Goal: Download file/media

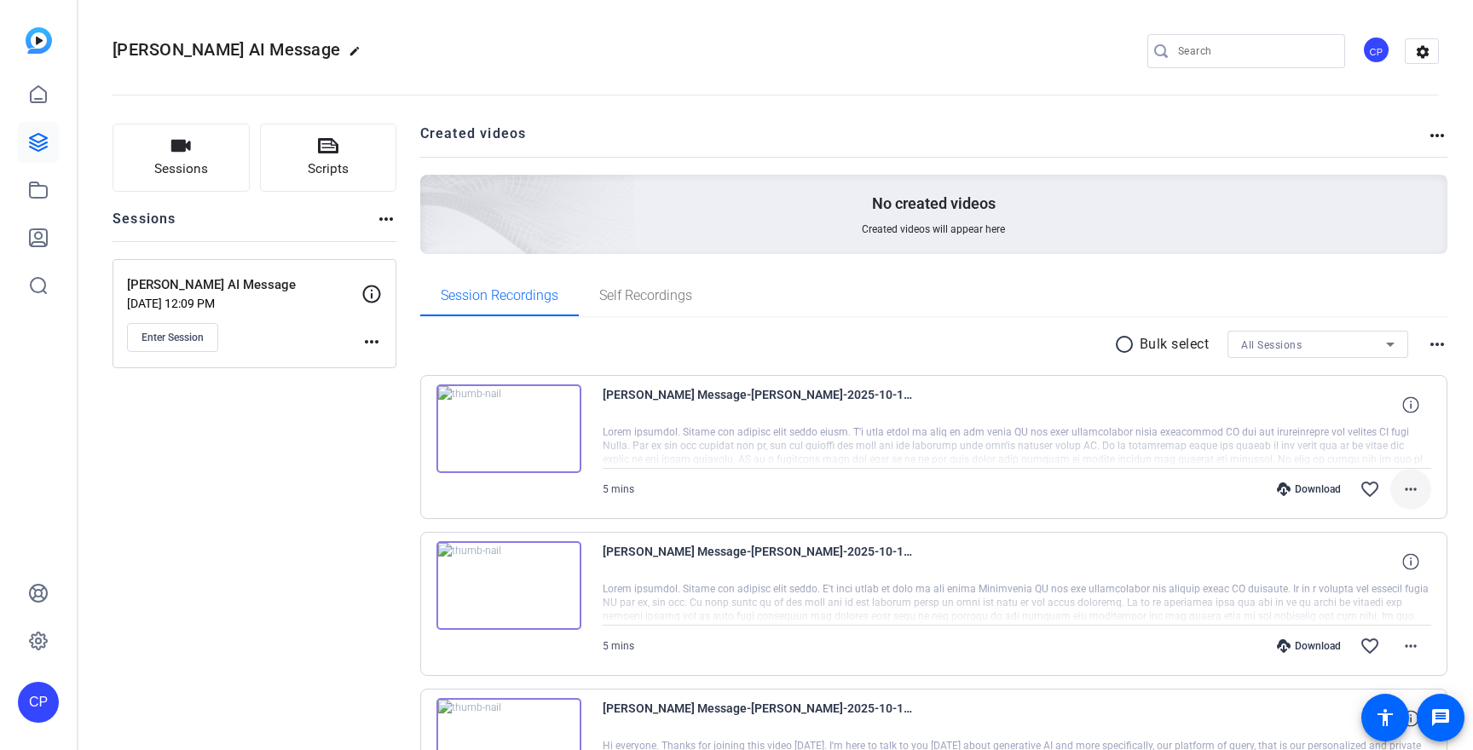
click at [1409, 487] on mat-icon "more_horiz" at bounding box center [1410, 489] width 20 height 20
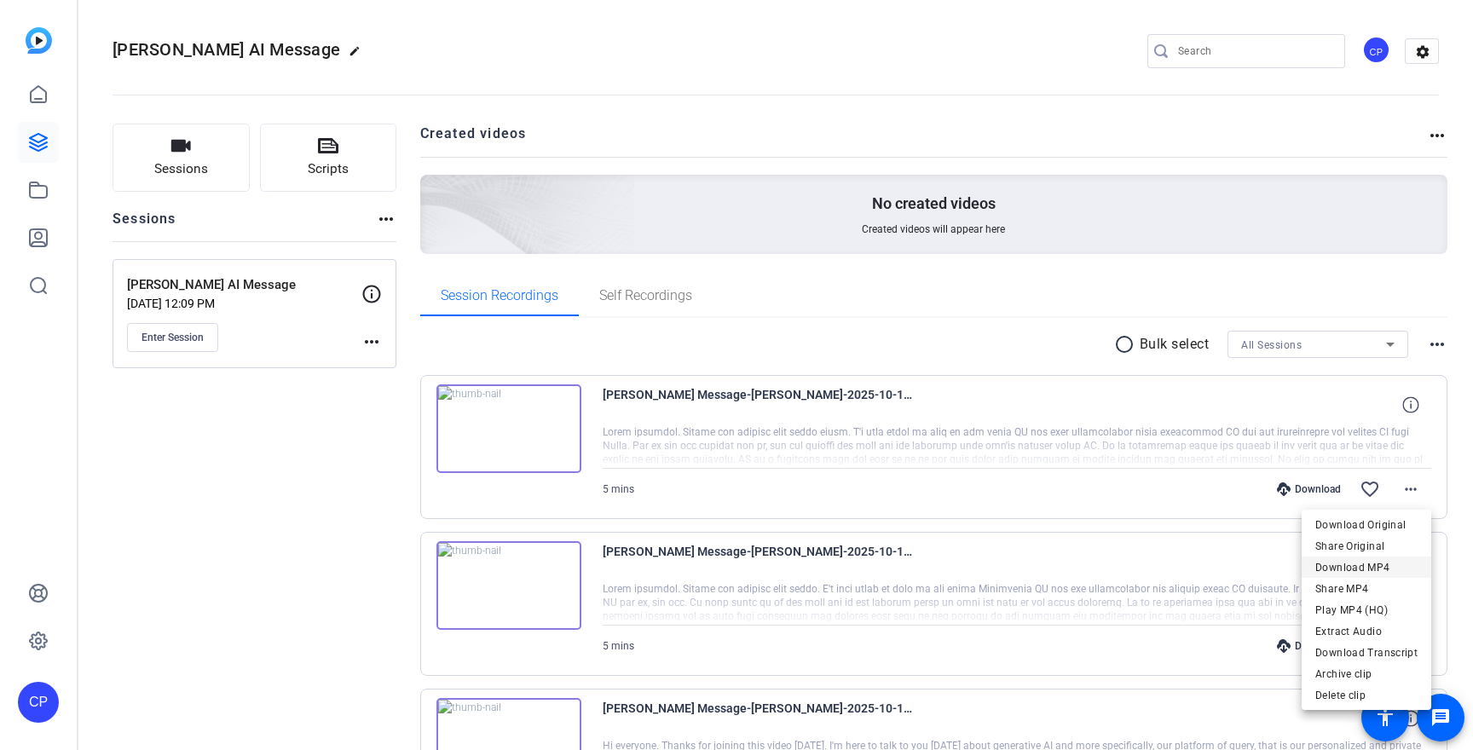
click at [1365, 564] on span "Download MP4" at bounding box center [1366, 567] width 102 height 20
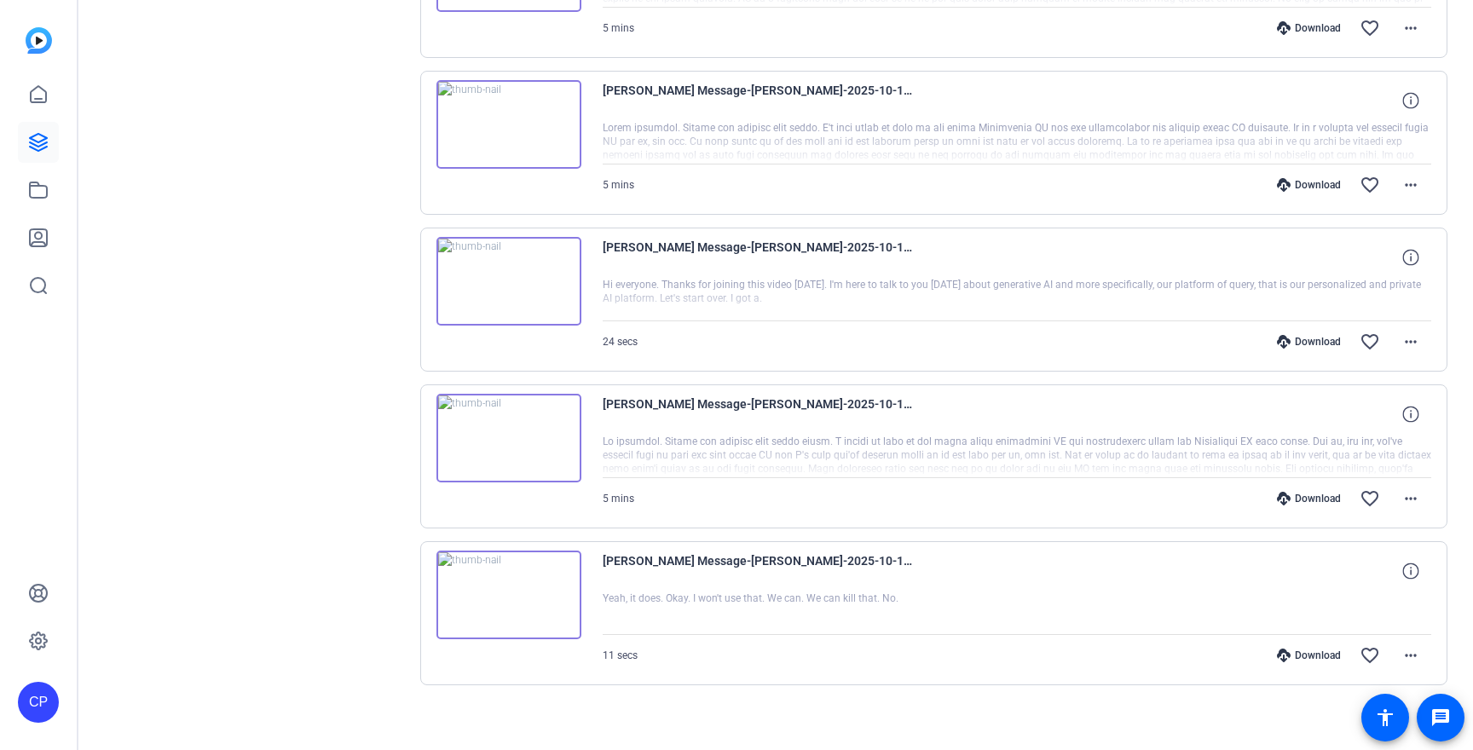
scroll to position [472, 0]
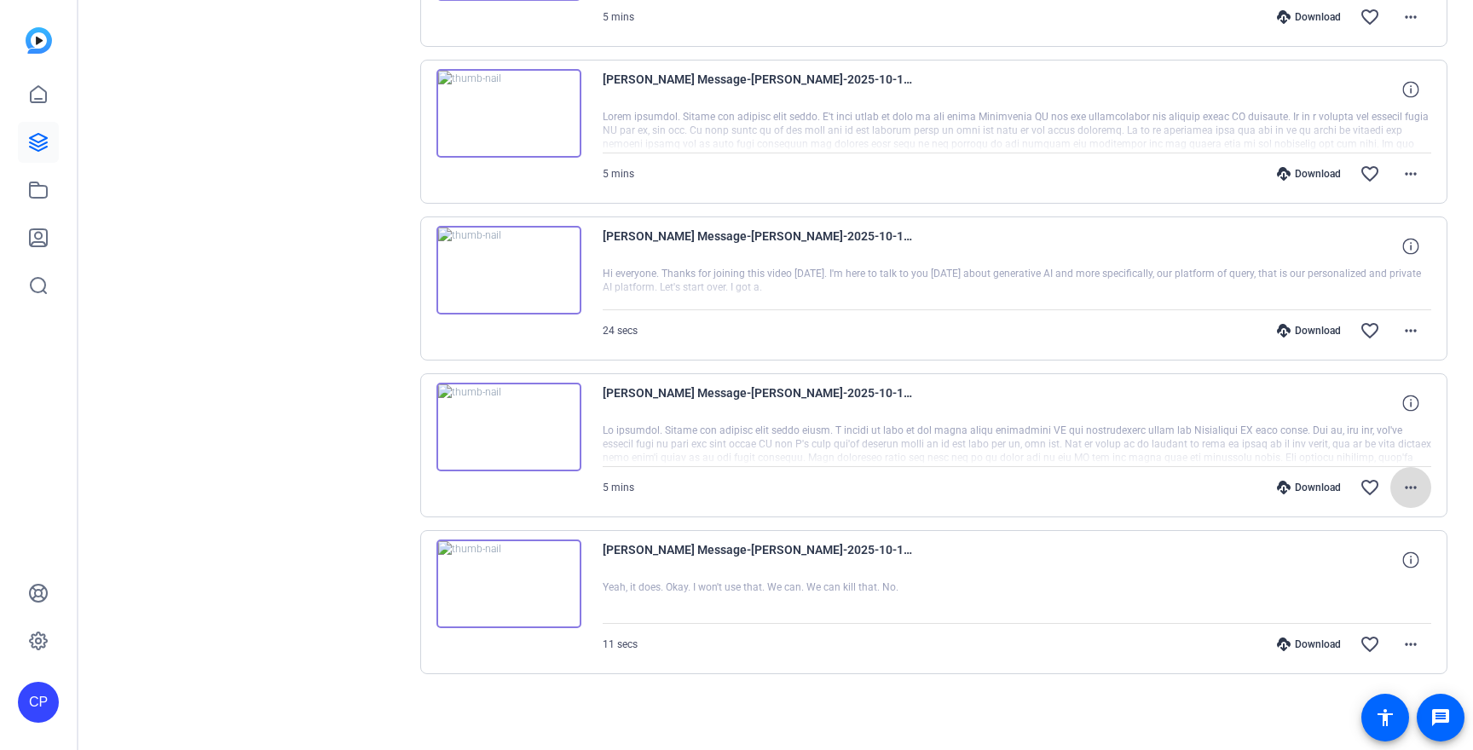
click at [1396, 478] on span at bounding box center [1410, 487] width 41 height 41
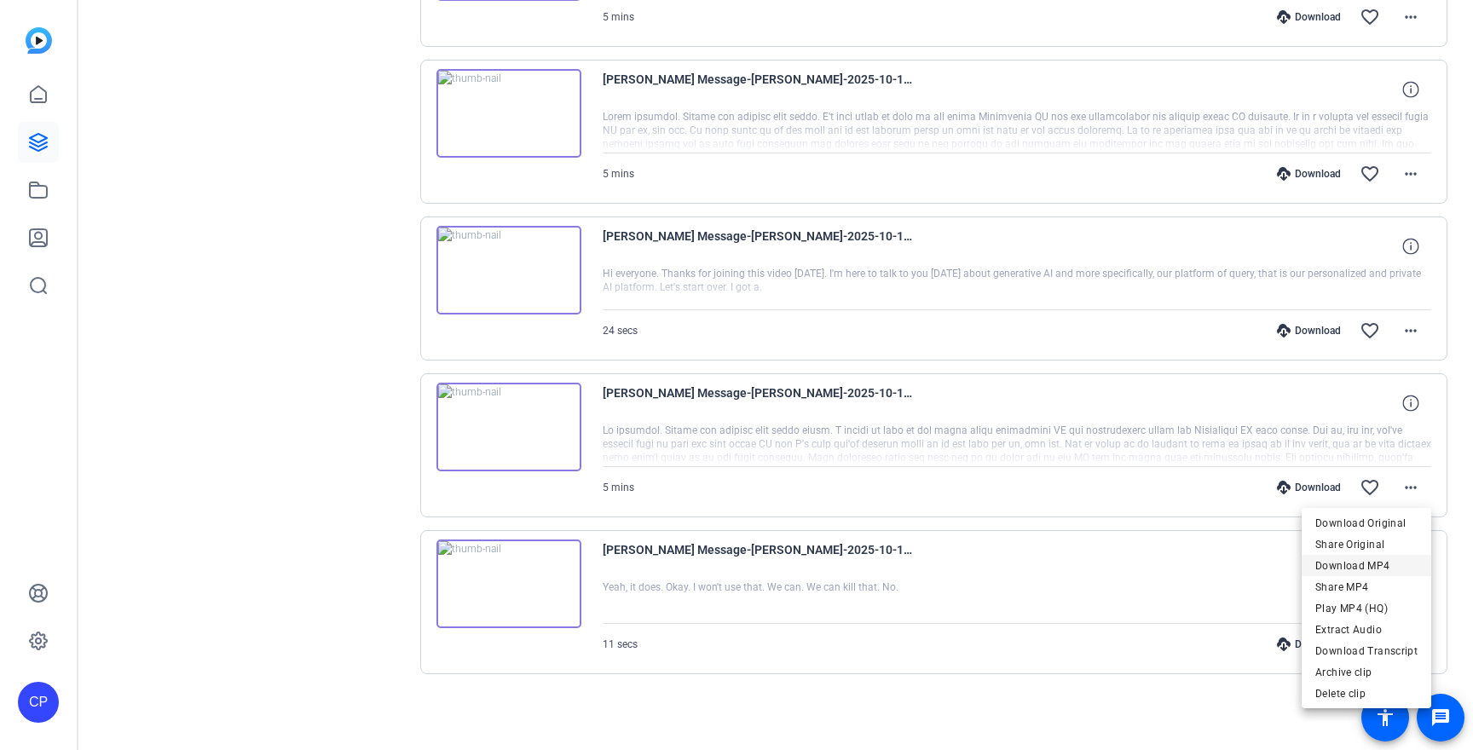
click at [1356, 568] on span "Download MP4" at bounding box center [1366, 566] width 102 height 20
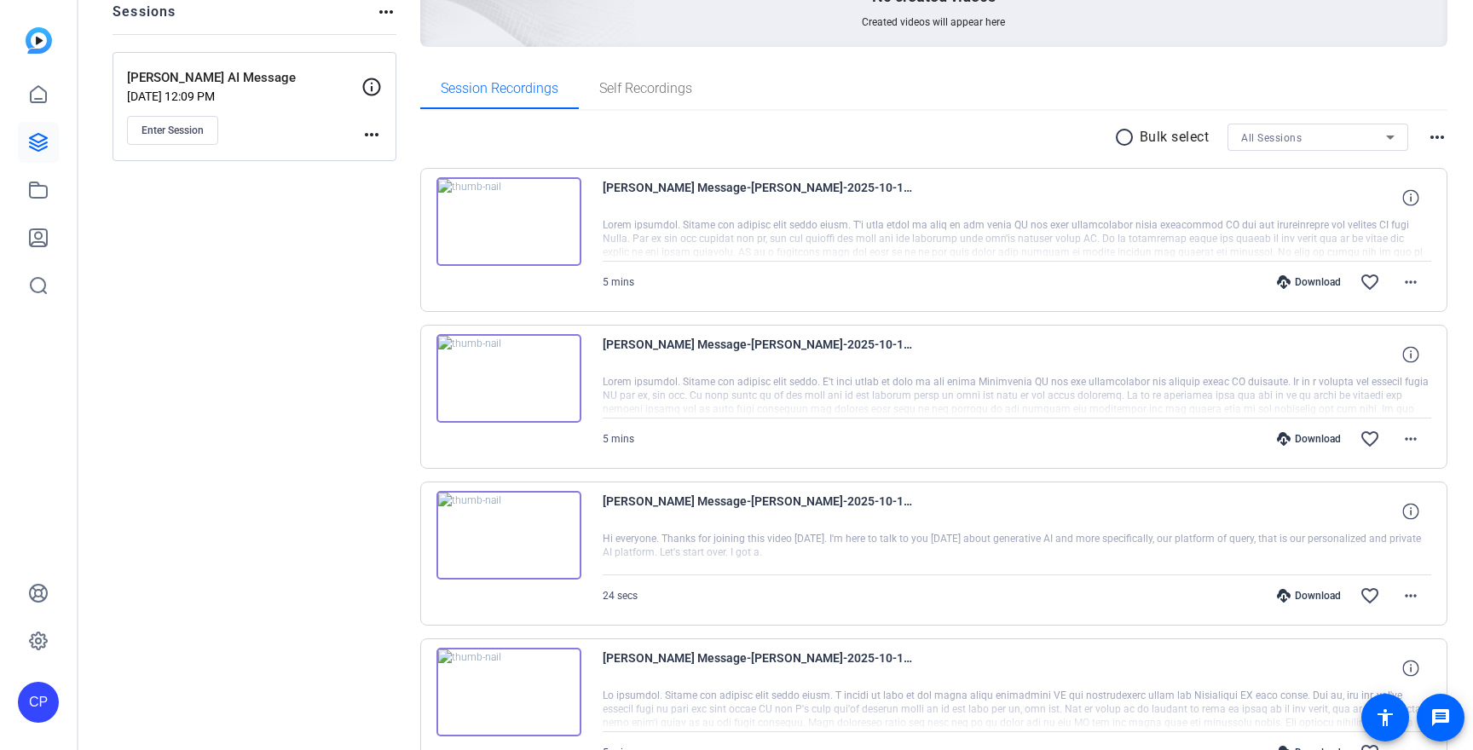
scroll to position [0, 0]
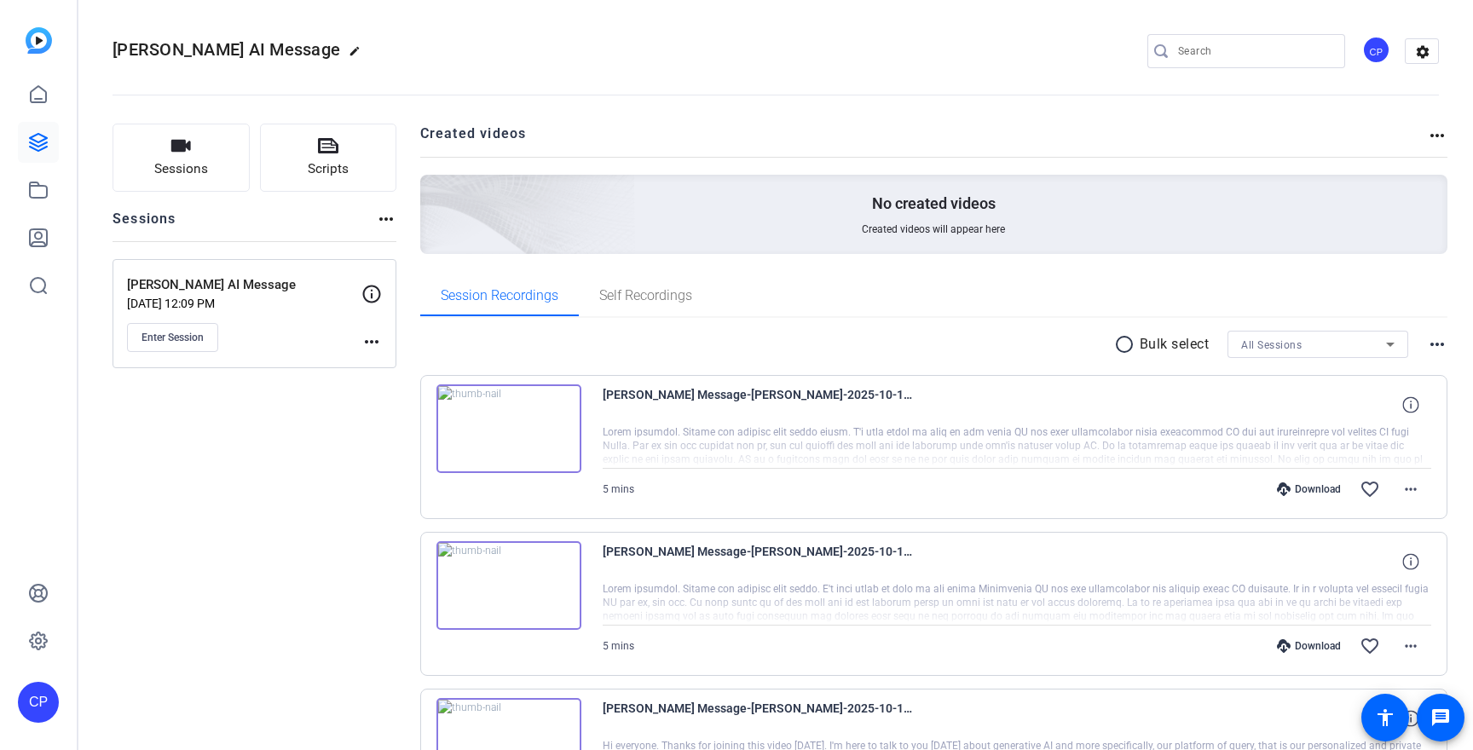
click at [367, 343] on mat-icon "more_horiz" at bounding box center [371, 342] width 20 height 20
click at [379, 364] on span "Edit Session" at bounding box center [414, 366] width 78 height 20
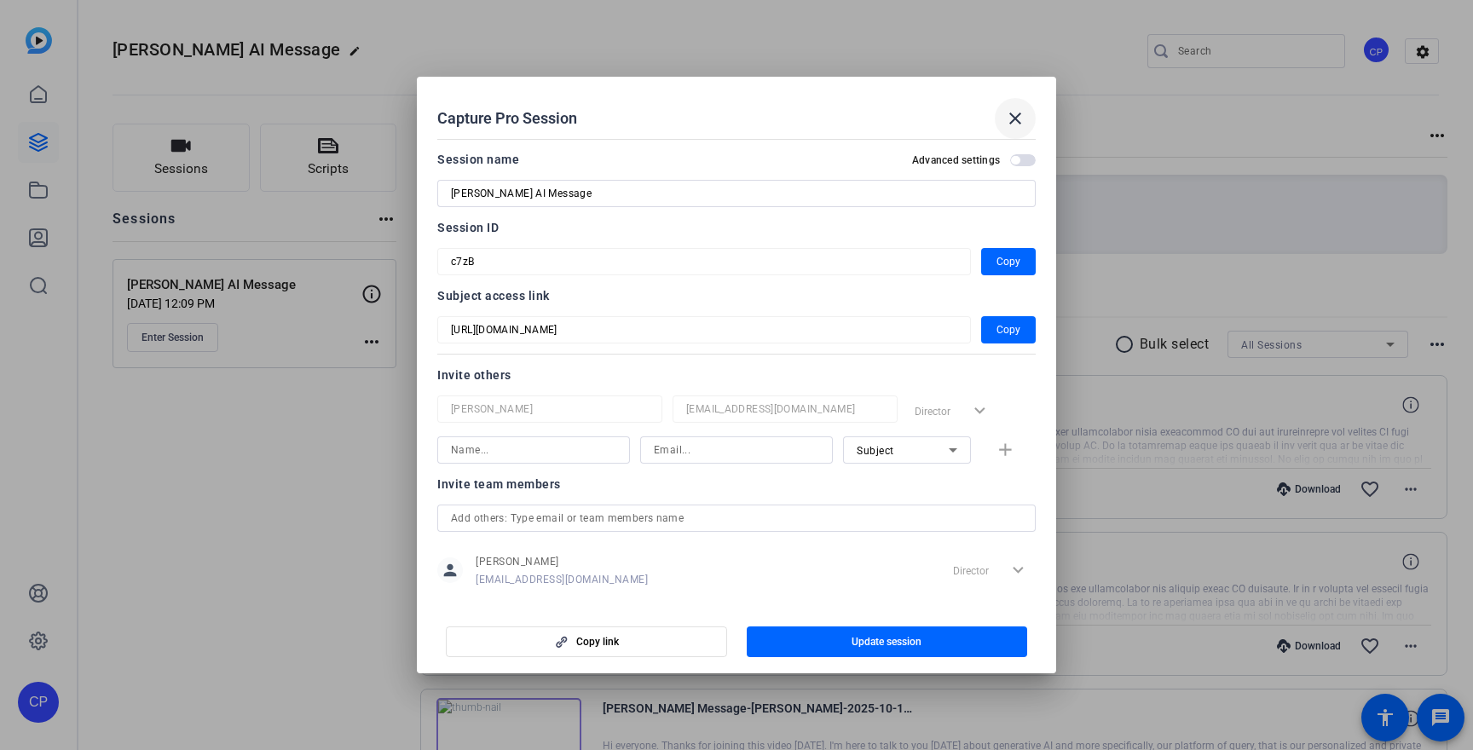
click at [1013, 124] on mat-icon "close" at bounding box center [1015, 118] width 20 height 20
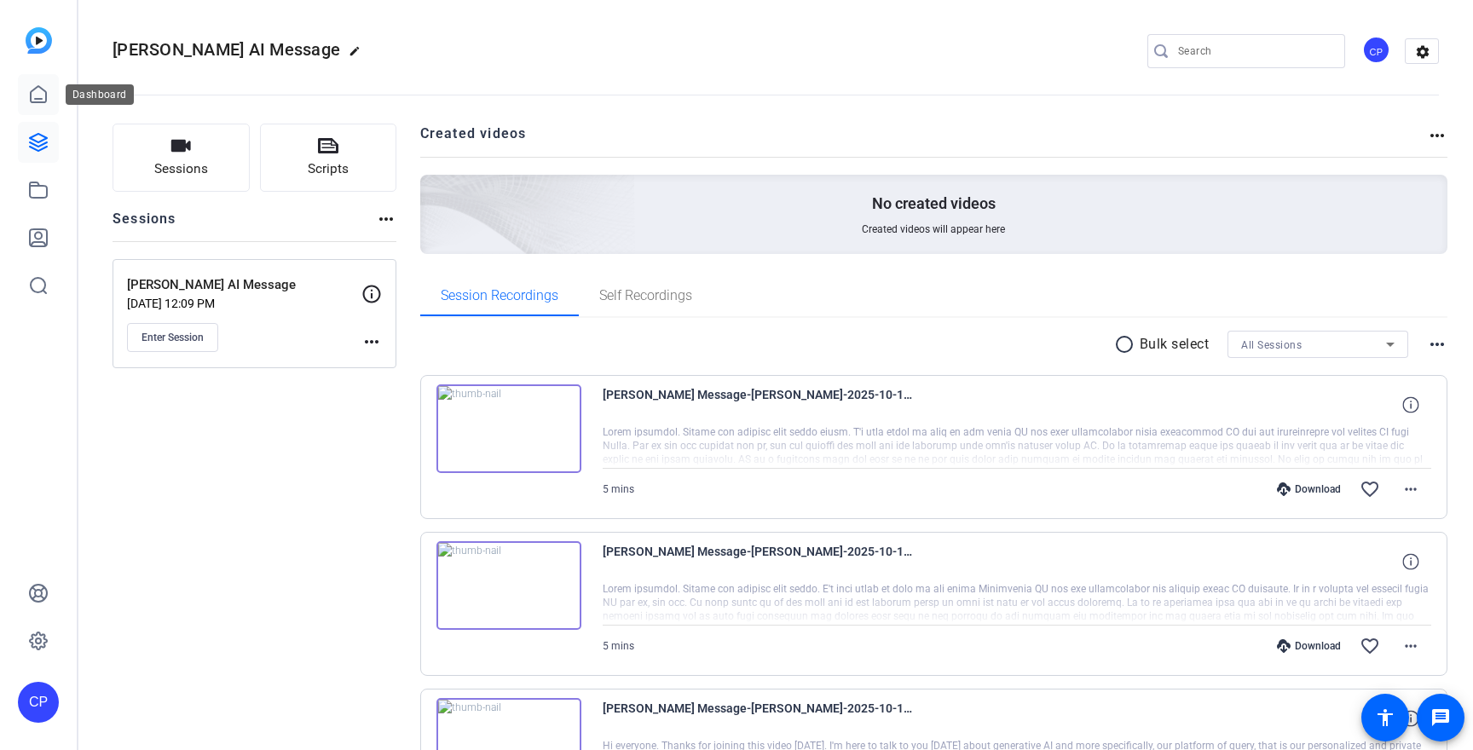
click at [36, 100] on icon at bounding box center [38, 94] width 20 height 20
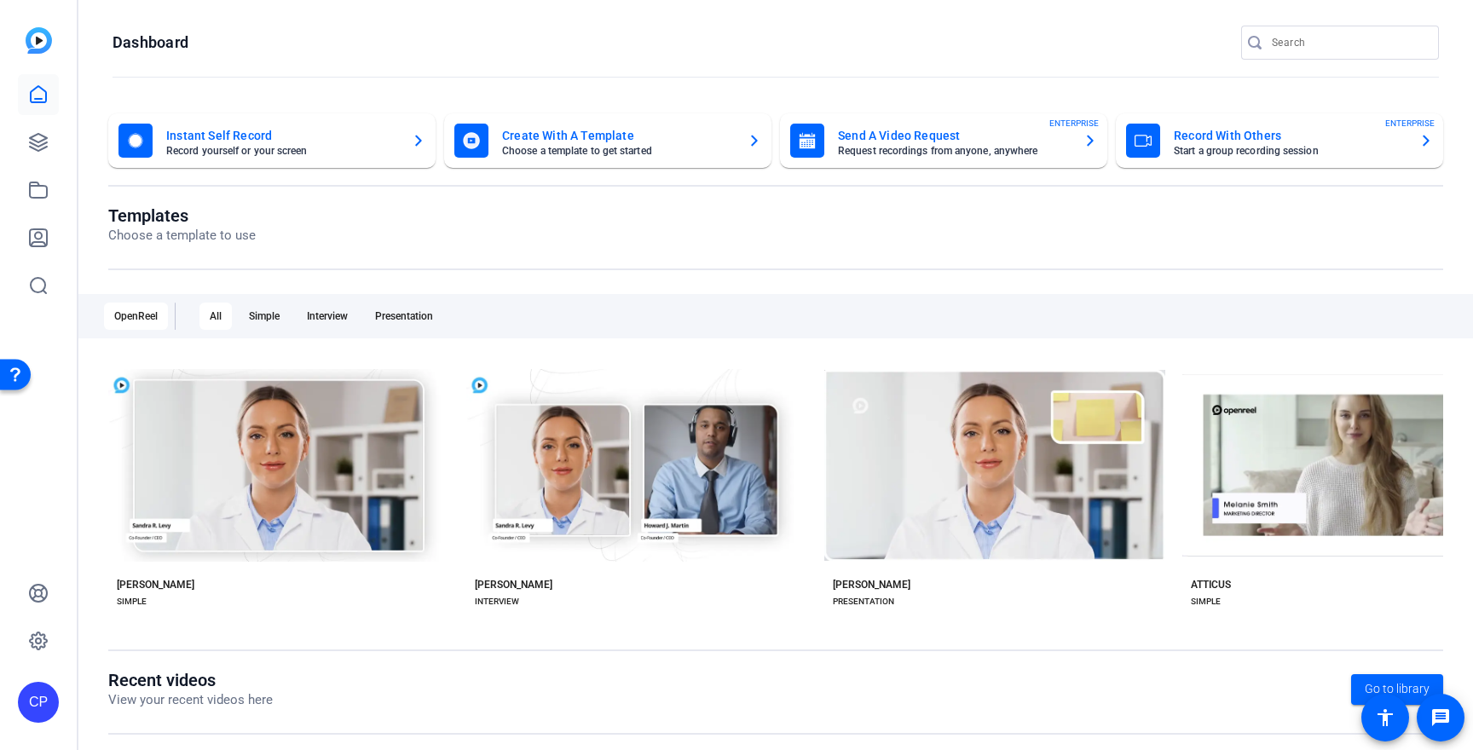
click at [1428, 138] on icon "button" at bounding box center [1426, 140] width 14 height 20
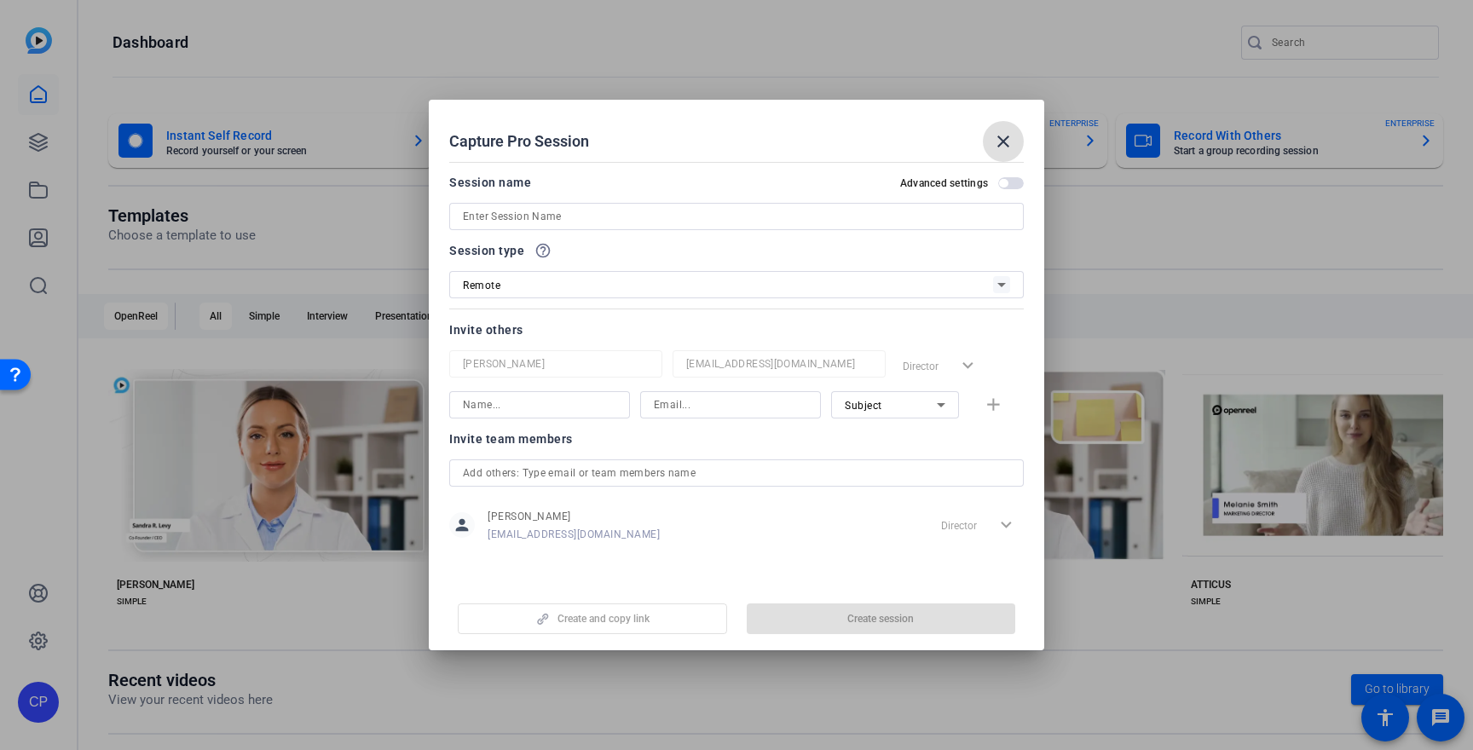
click at [1002, 136] on mat-icon "close" at bounding box center [1003, 141] width 20 height 20
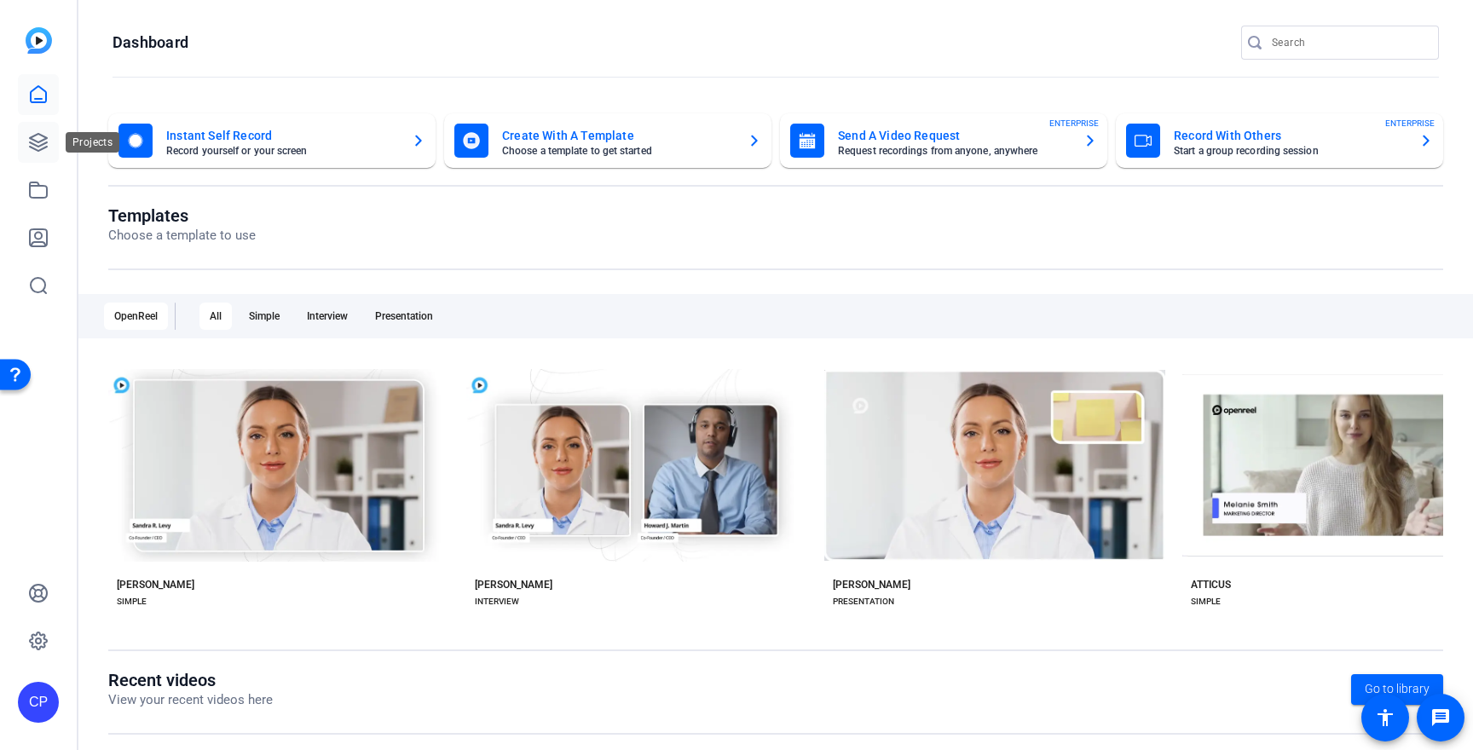
click at [41, 147] on icon at bounding box center [38, 142] width 20 height 20
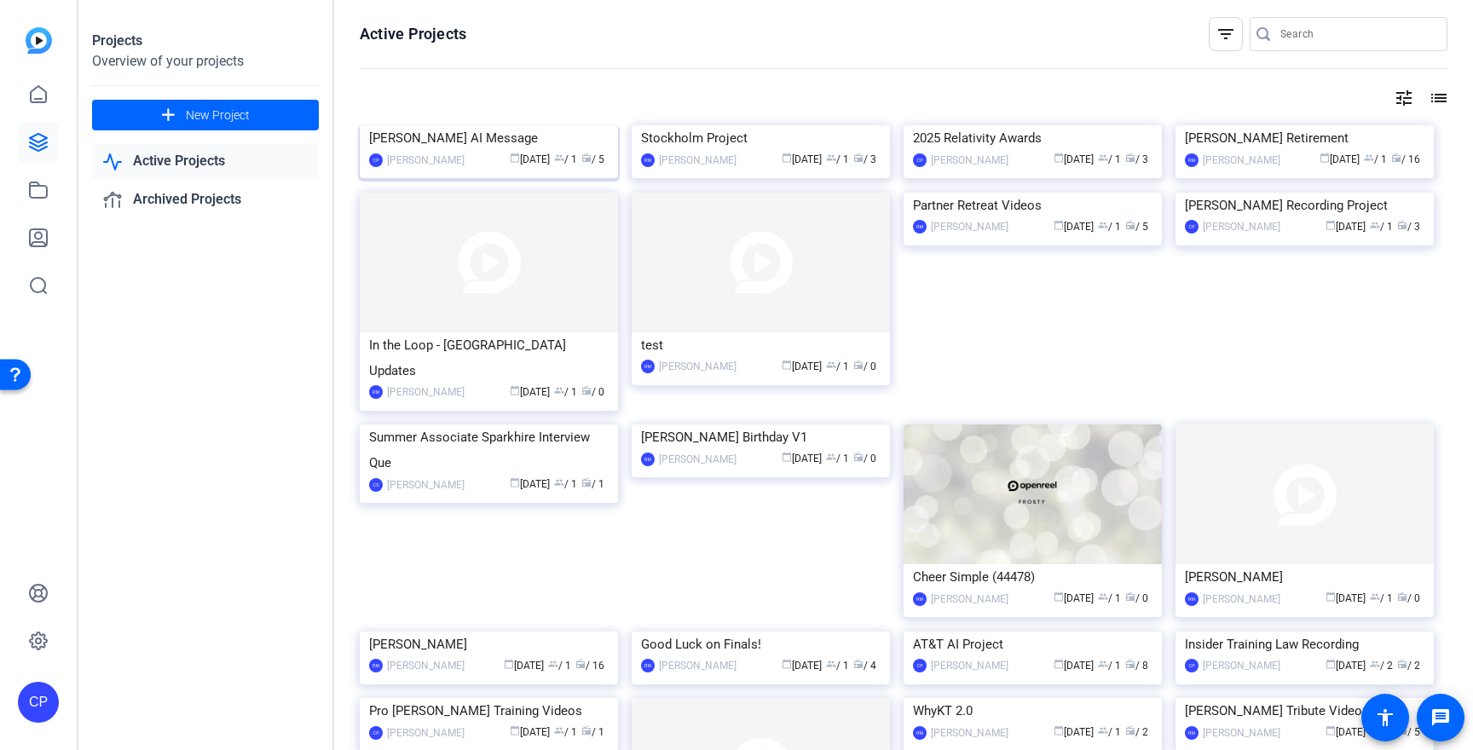
click at [535, 125] on img at bounding box center [489, 125] width 258 height 0
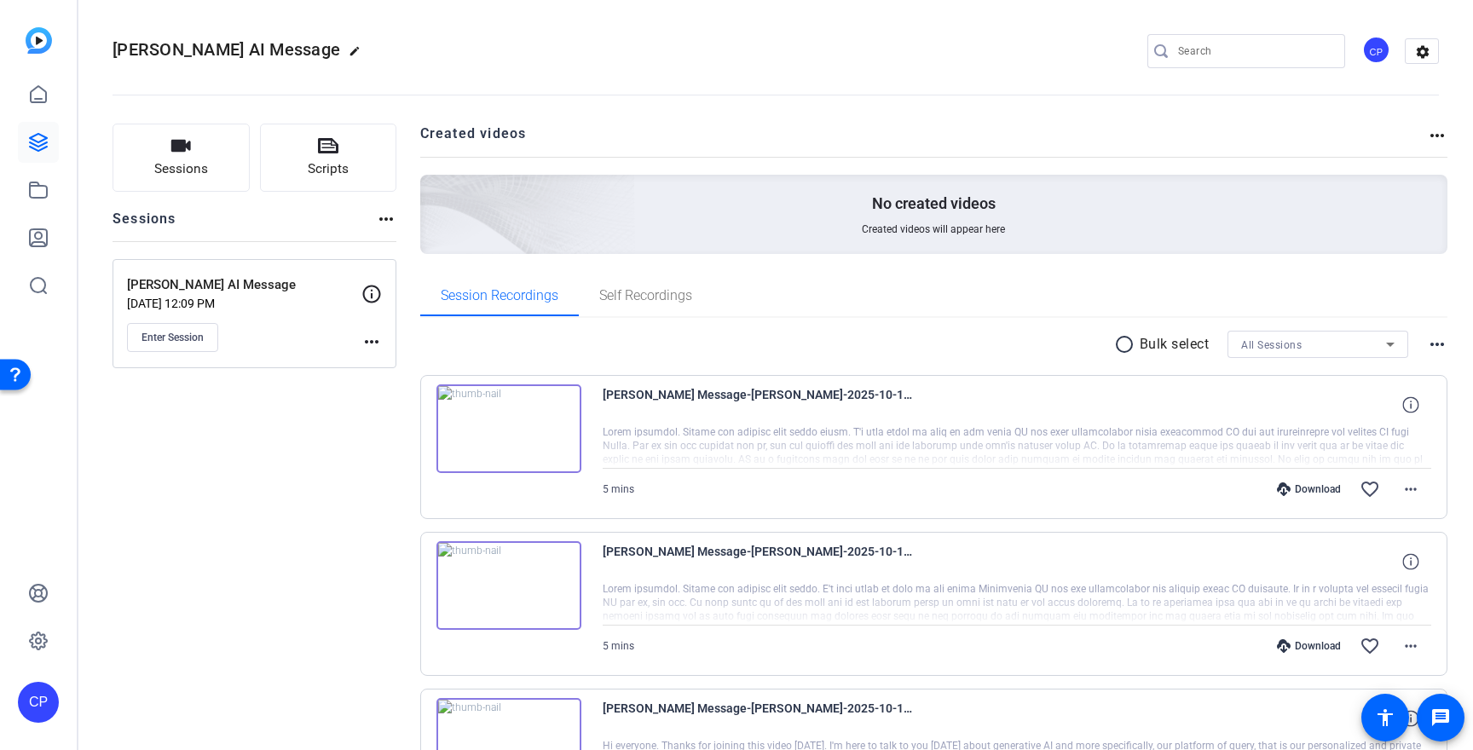
click at [491, 432] on img at bounding box center [508, 428] width 145 height 89
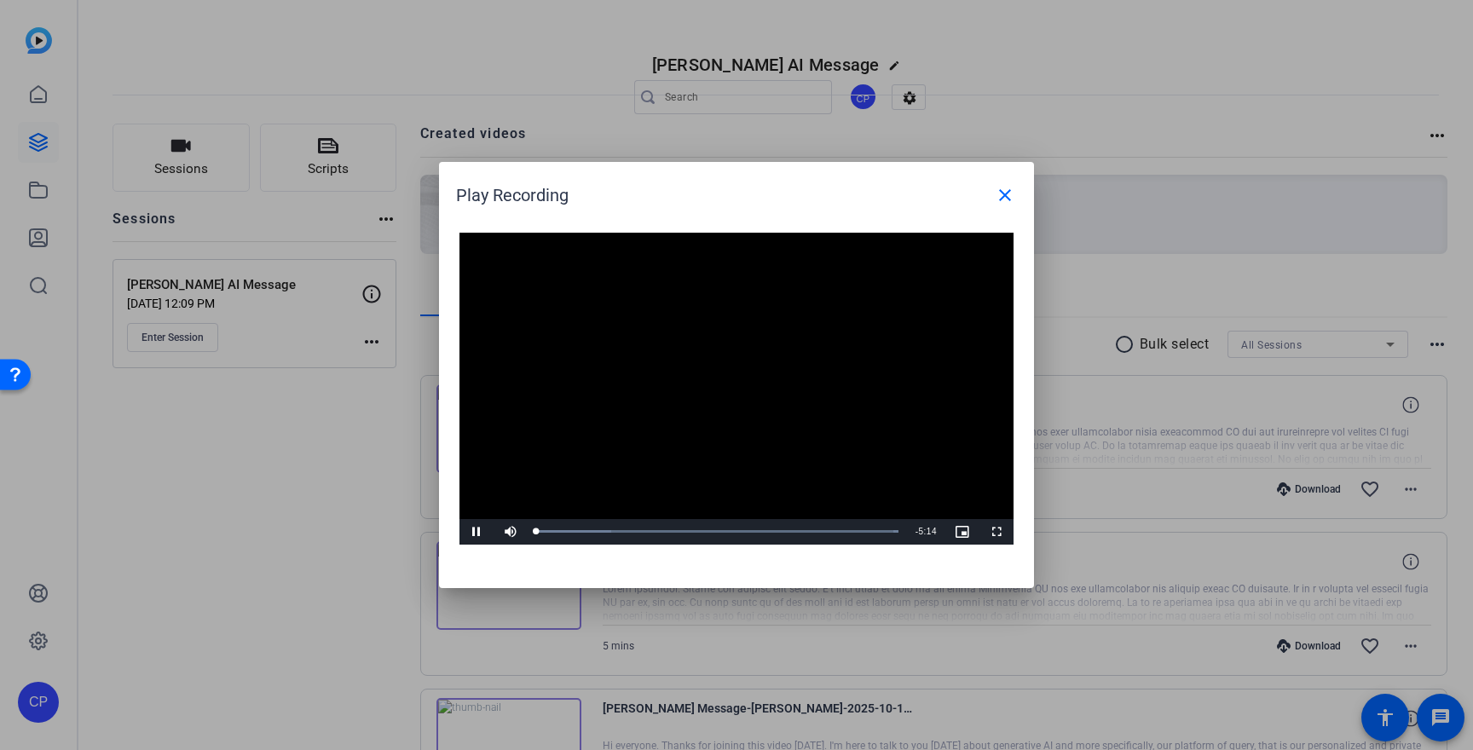
click at [739, 380] on video "Video Player" at bounding box center [736, 389] width 554 height 312
click at [474, 532] on span "Video Player" at bounding box center [476, 532] width 34 height 0
click at [476, 532] on span "Video Player" at bounding box center [476, 532] width 34 height 0
